Goal: Information Seeking & Learning: Learn about a topic

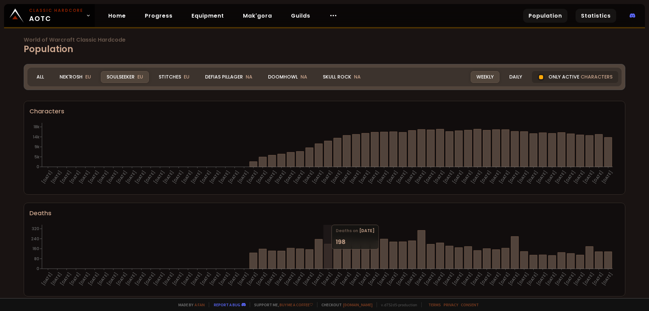
click at [589, 17] on link "Statistics" at bounding box center [595, 16] width 41 height 14
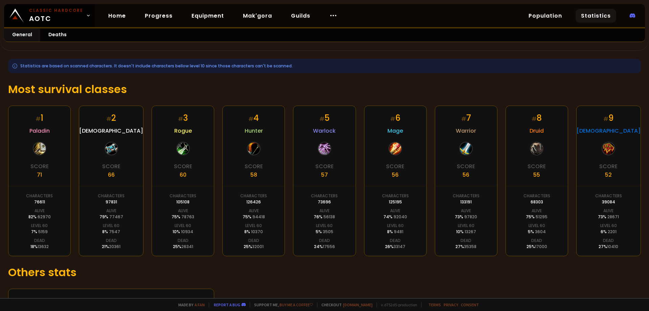
scroll to position [100, 0]
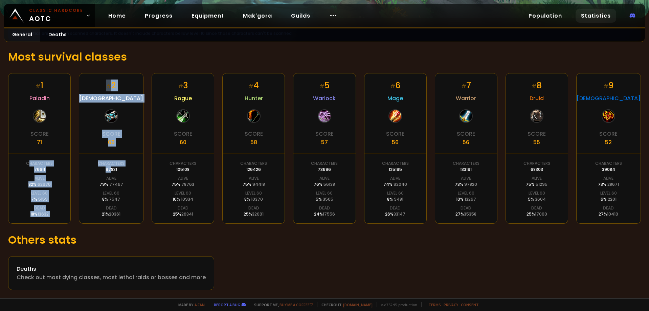
drag, startPoint x: 33, startPoint y: 168, endPoint x: 108, endPoint y: 170, distance: 74.8
click at [108, 170] on div "# 1 Paladin Score 71 Characters 76611 Alive 82 % 62970 Level 60 7 % 5159 Dead 1…" at bounding box center [324, 148] width 633 height 151
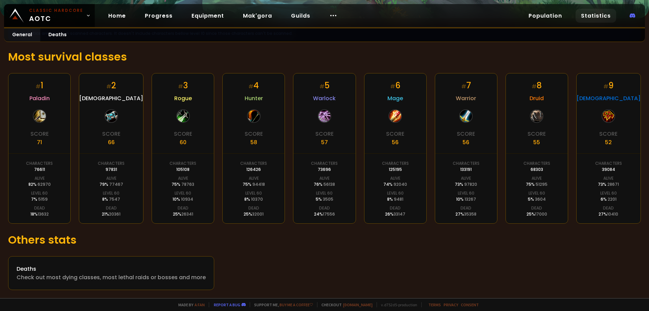
drag, startPoint x: 176, startPoint y: 169, endPoint x: 173, endPoint y: 168, distance: 3.5
click at [176, 169] on div "105108" at bounding box center [182, 169] width 13 height 6
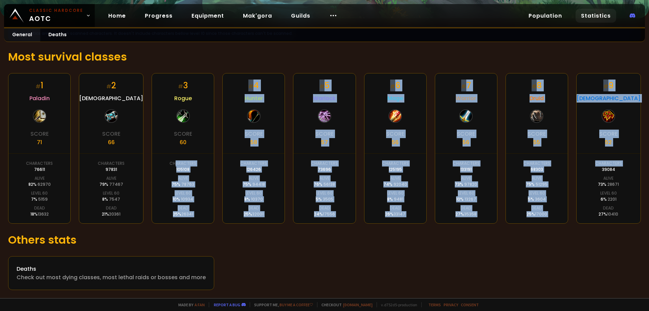
drag, startPoint x: 172, startPoint y: 168, endPoint x: 599, endPoint y: 166, distance: 426.6
click at [599, 166] on div "# 1 Paladin Score 71 Characters 76611 Alive 82 % 62970 Level 60 7 % 5159 Dead 1…" at bounding box center [324, 148] width 633 height 151
click at [334, 212] on div "# 5 Warlock Score 57 Characters 73696 Alive 76 % 56138 Level 60 5 % 3505 Dead 2…" at bounding box center [324, 148] width 63 height 151
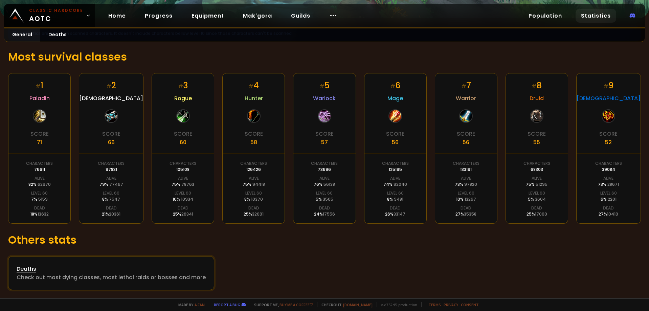
click at [64, 277] on div "Check out most dying classes, most lethal raids or bosses and more" at bounding box center [111, 277] width 189 height 8
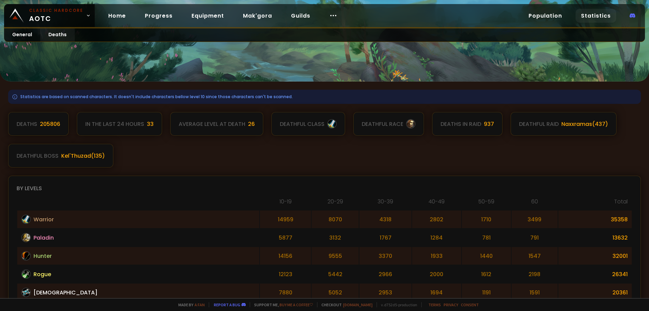
scroll to position [34, 0]
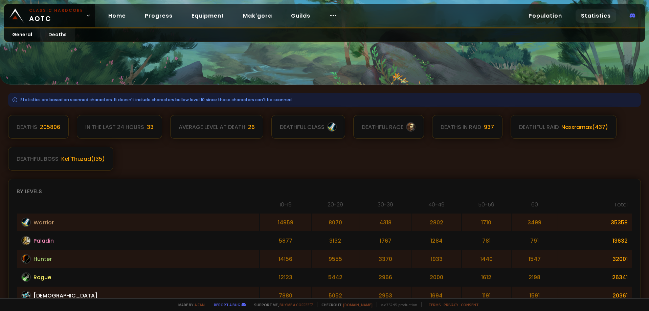
click at [456, 128] on div "Deaths in raid" at bounding box center [460, 127] width 41 height 8
click at [535, 127] on div "deathful raid" at bounding box center [539, 127] width 40 height 8
drag, startPoint x: 577, startPoint y: 128, endPoint x: 396, endPoint y: 132, distance: 180.7
click at [391, 141] on div "Deaths 205806 In the last 24 hours 33 Average level at death 26 deathful class …" at bounding box center [324, 142] width 633 height 55
click at [397, 150] on div "Deaths 205806 In the last 24 hours 33 Average level at death 26 deathful class …" at bounding box center [324, 142] width 633 height 55
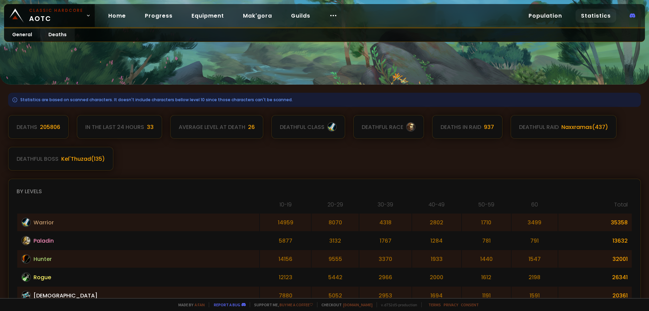
click at [337, 147] on div "Deaths 205806 In the last 24 hours 33 Average level at death 26 deathful class …" at bounding box center [324, 142] width 633 height 55
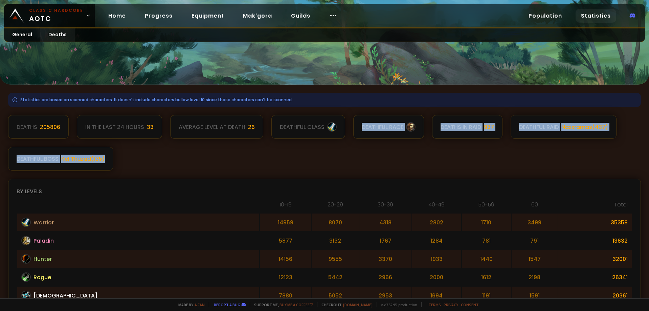
drag, startPoint x: 331, startPoint y: 127, endPoint x: 115, endPoint y: 152, distance: 218.0
click at [115, 152] on div "Deaths 205806 In the last 24 hours 33 Average level at death 26 deathful class …" at bounding box center [324, 142] width 633 height 55
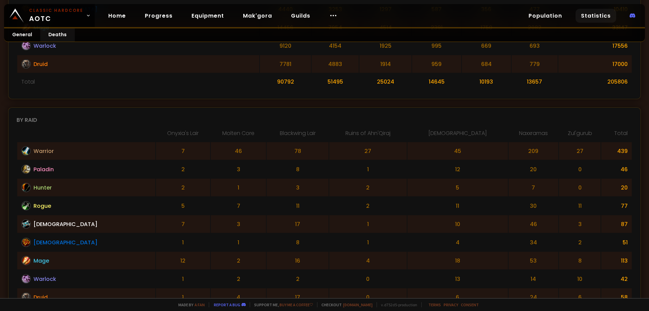
scroll to position [372, 0]
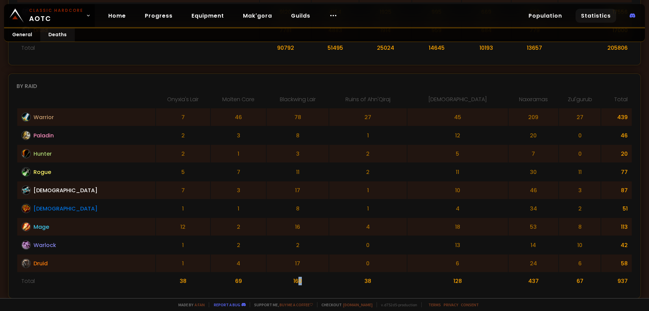
drag, startPoint x: 265, startPoint y: 274, endPoint x: 277, endPoint y: 284, distance: 15.9
click at [277, 284] on td "160" at bounding box center [298, 281] width 62 height 17
click at [475, 177] on td "11" at bounding box center [457, 172] width 101 height 18
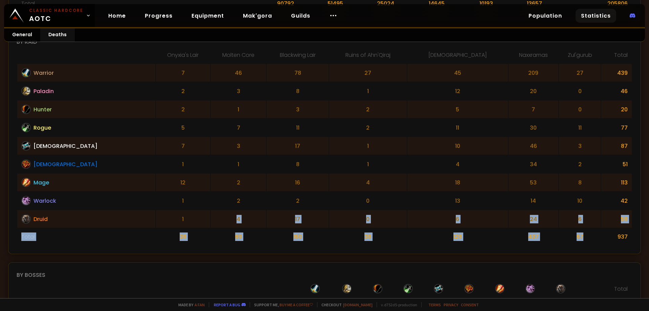
drag, startPoint x: 572, startPoint y: 281, endPoint x: 148, endPoint y: 213, distance: 429.4
click at [148, 213] on tbody "Warrior 7 46 78 27 45 209 27 439 Paladin 2 3 8 1 12 20 0 46 Hunter 2 1 3 2 5 7 …" at bounding box center [324, 154] width 614 height 181
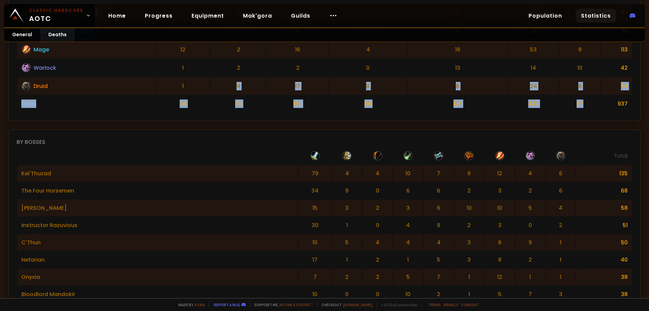
scroll to position [552, 0]
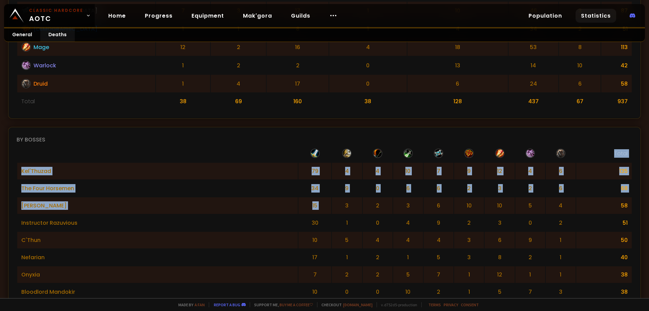
drag, startPoint x: 260, startPoint y: 148, endPoint x: 299, endPoint y: 205, distance: 68.8
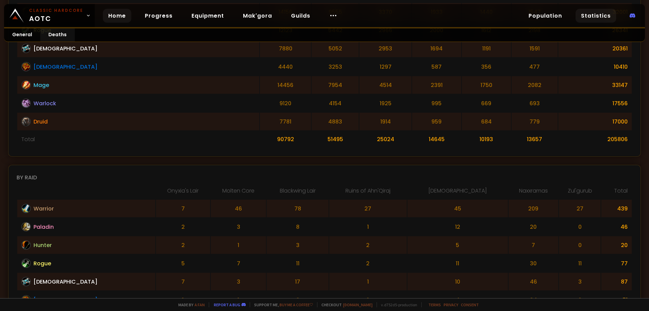
scroll to position [145, 0]
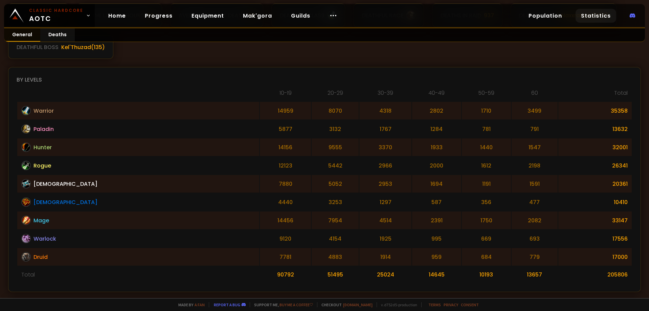
click at [31, 36] on link "General" at bounding box center [22, 34] width 36 height 13
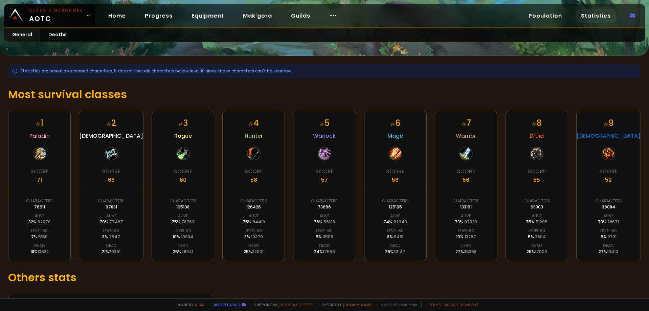
scroll to position [100, 0]
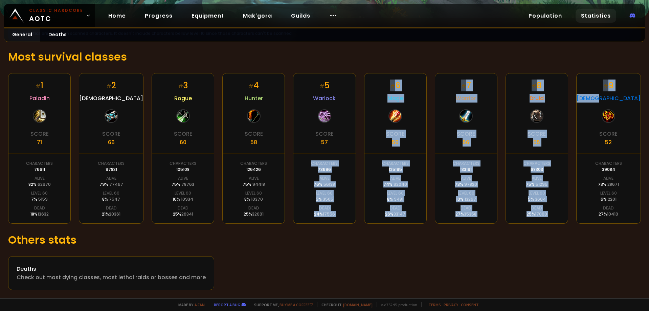
drag, startPoint x: 615, startPoint y: 101, endPoint x: 306, endPoint y: 163, distance: 315.0
click at [305, 164] on div "# 1 Paladin Score 71 Characters 76611 Alive 82 % 62970 Level 60 7 % 5159 Dead 1…" at bounding box center [324, 148] width 633 height 151
click at [306, 163] on div "# 5 Warlock Score 57 Characters 73696 Alive 76 % 56138 Level 60 5 % 3505 Dead 2…" at bounding box center [324, 148] width 63 height 151
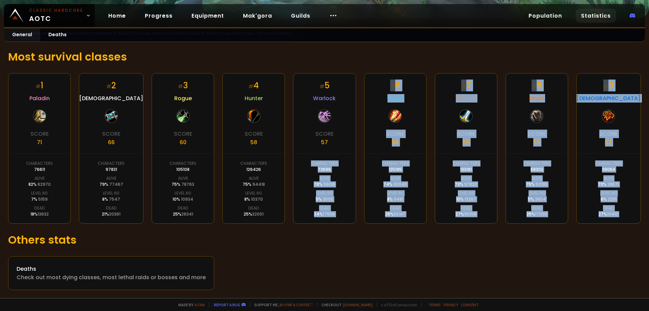
drag, startPoint x: 307, startPoint y: 163, endPoint x: 621, endPoint y: 213, distance: 317.9
click at [632, 214] on div "# 1 Paladin Score 71 Characters 76611 Alive 82 % 62970 Level 60 7 % 5159 Dead 1…" at bounding box center [324, 148] width 633 height 151
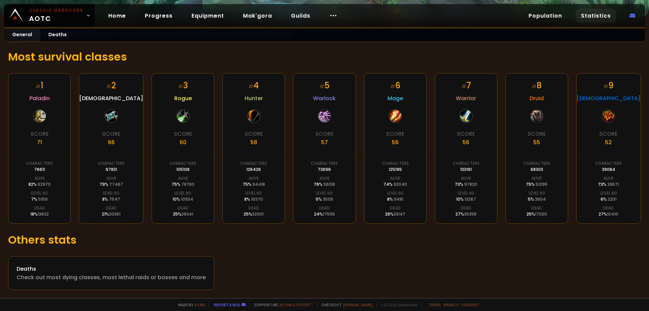
click at [473, 229] on div "Statistics are based on scanned characters. It doesn't include characters bello…" at bounding box center [324, 158] width 649 height 280
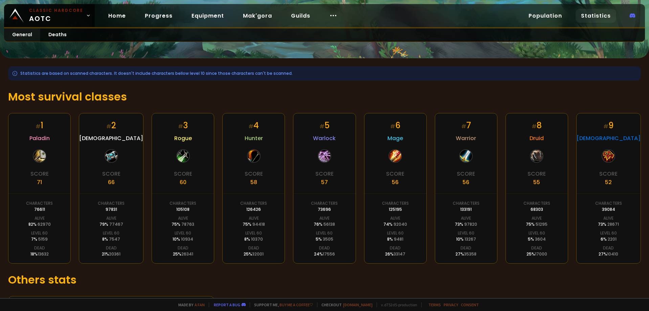
scroll to position [0, 0]
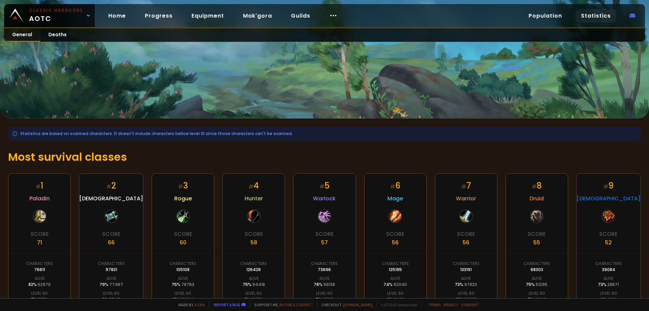
click at [25, 35] on link "General" at bounding box center [22, 34] width 36 height 13
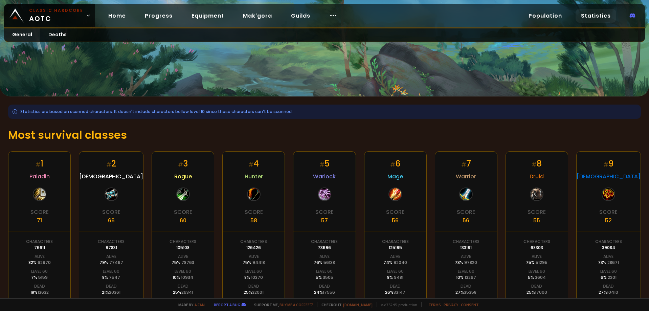
scroll to position [34, 0]
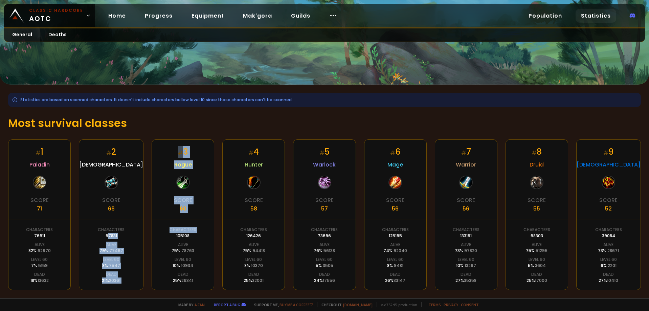
drag, startPoint x: 174, startPoint y: 236, endPoint x: 107, endPoint y: 234, distance: 66.7
click at [107, 234] on div "# 1 Paladin Score 71 Characters 76611 Alive 82 % 62970 Level 60 7 % 5159 Dead 1…" at bounding box center [324, 214] width 633 height 151
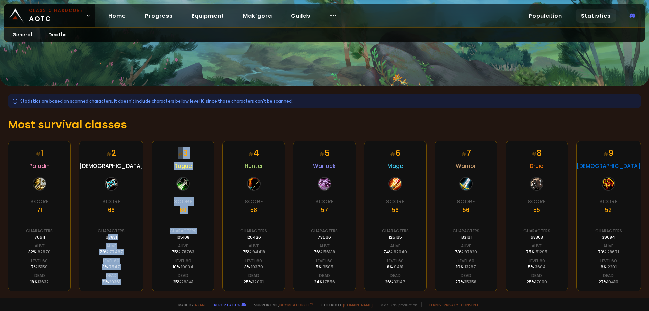
scroll to position [100, 0]
